Goal: Find specific page/section: Find specific page/section

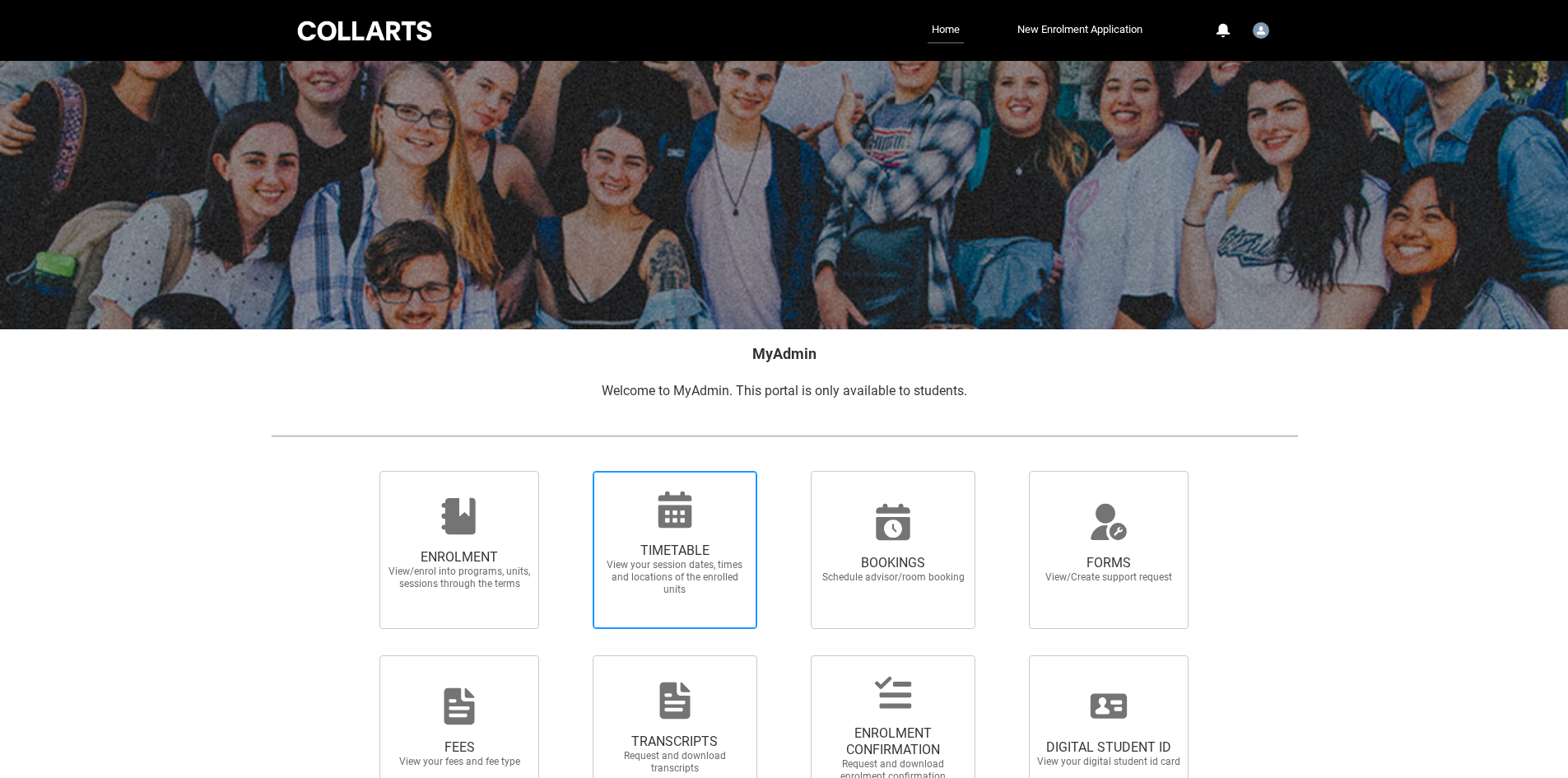
click at [662, 511] on icon at bounding box center [675, 509] width 34 height 36
click at [572, 471] on input "TIMETABLE View your session dates, times and locations of the enrolled units" at bounding box center [571, 470] width 1 height 1
radio input "true"
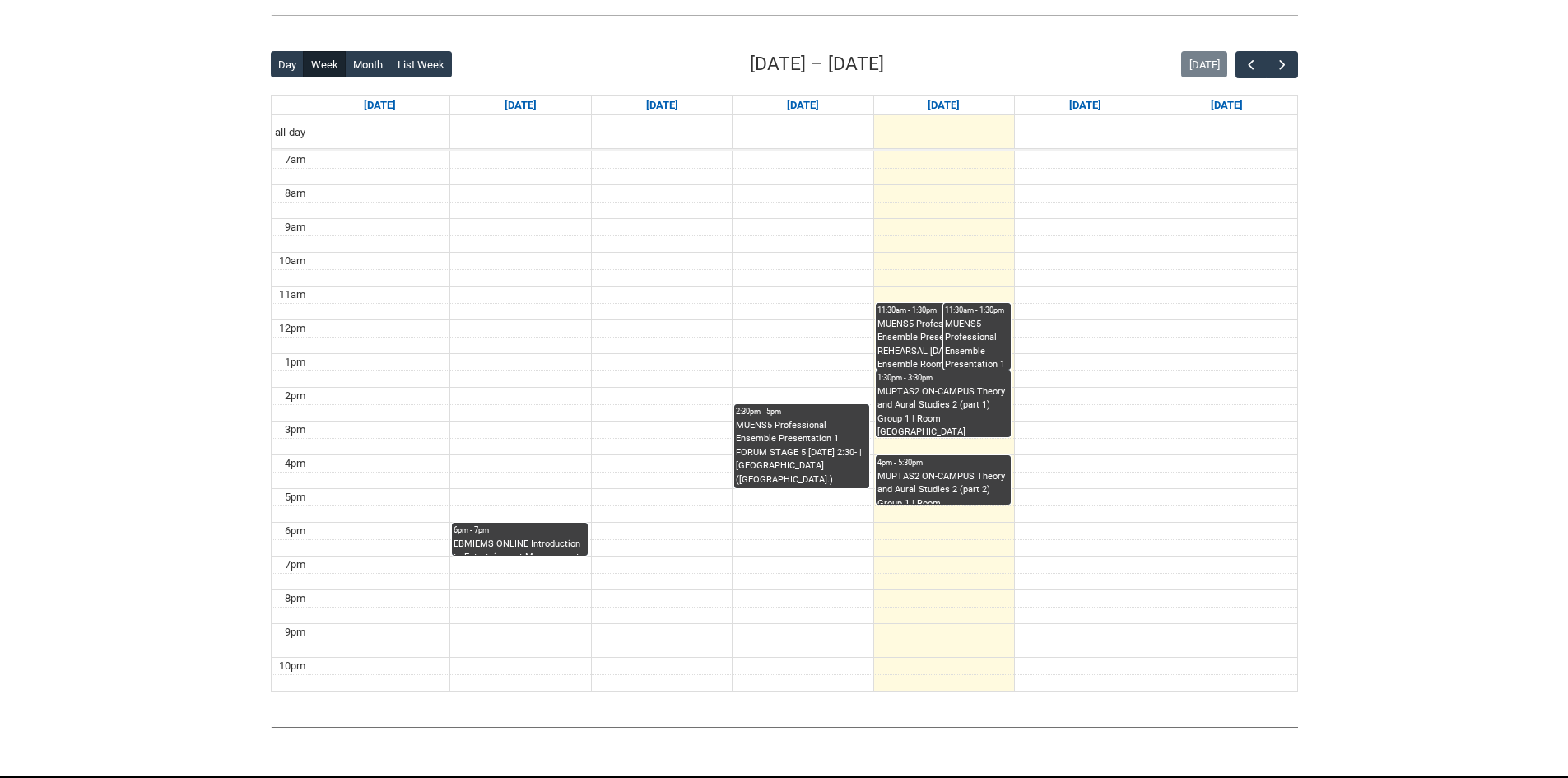
scroll to position [411, 0]
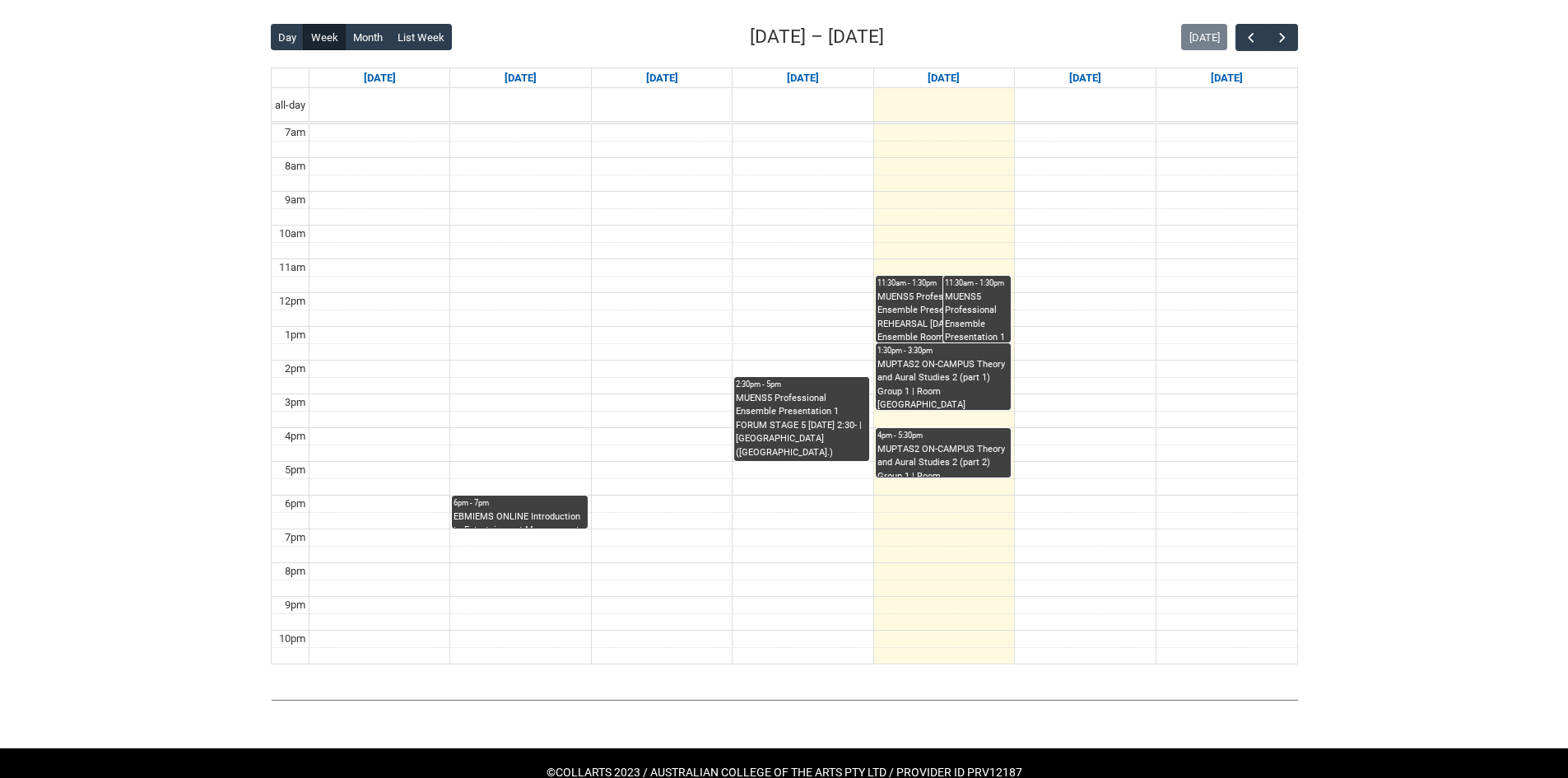
drag, startPoint x: 755, startPoint y: 765, endPoint x: 755, endPoint y: 776, distance: 11.0
click at [755, 770] on h5 "©COLLARTS 2023 / AUSTRALIAN COLLEGE OF THE ARTS PTY LTD / PROVIDER ID PRV12187" at bounding box center [784, 772] width 1568 height 18
